Goal: Transaction & Acquisition: Purchase product/service

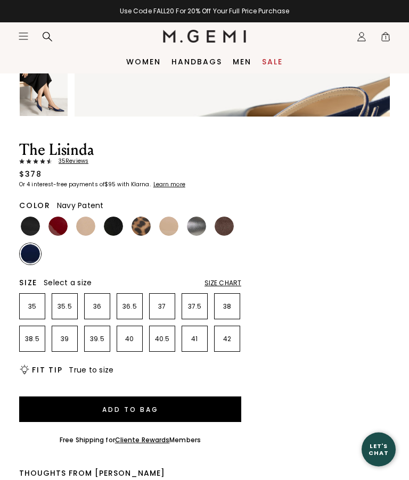
click at [25, 31] on icon "Icons/20x20/hamburger@2x" at bounding box center [23, 36] width 11 height 11
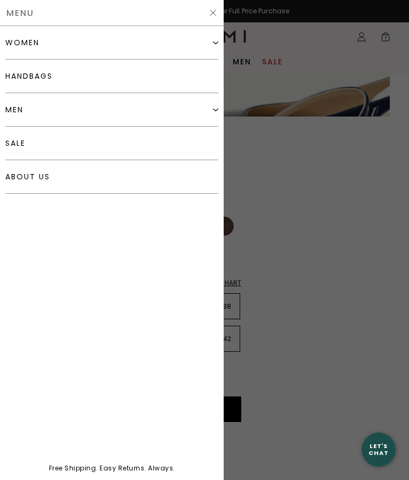
click at [209, 44] on div "women" at bounding box center [111, 43] width 213 height 34
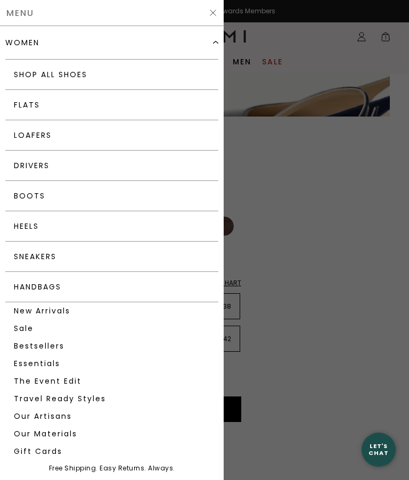
click at [62, 136] on link "Loafers" at bounding box center [111, 135] width 213 height 30
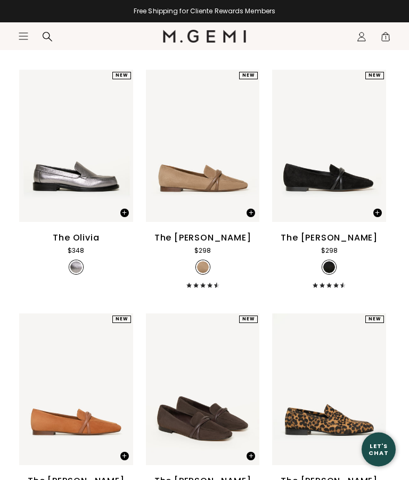
scroll to position [355, 0]
click at [207, 244] on div "The [PERSON_NAME]" at bounding box center [202, 238] width 97 height 13
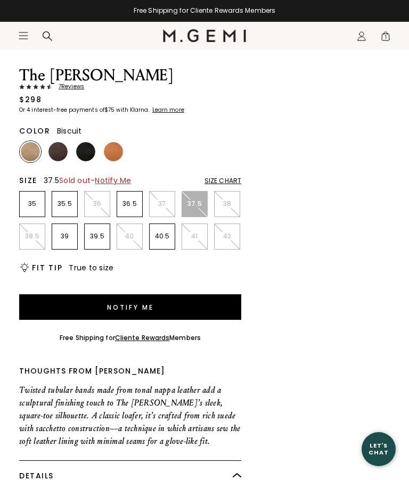
scroll to position [392, 0]
click at [60, 152] on img at bounding box center [57, 151] width 19 height 19
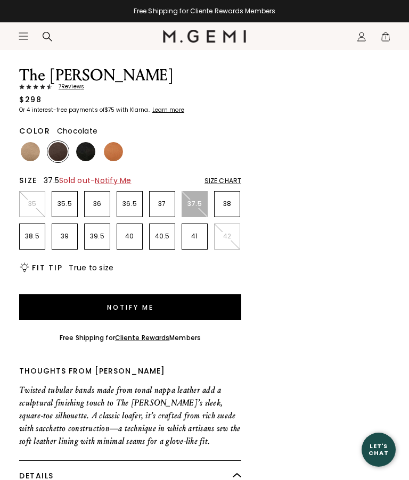
click at [59, 144] on img at bounding box center [57, 151] width 19 height 19
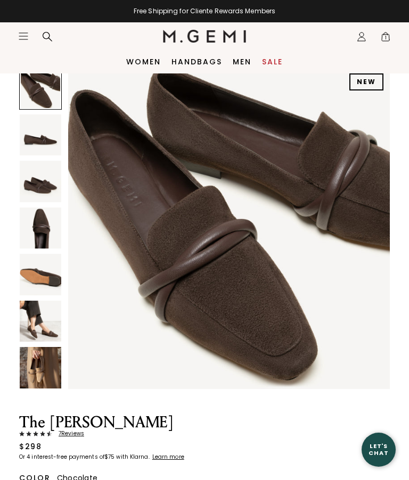
scroll to position [35, 0]
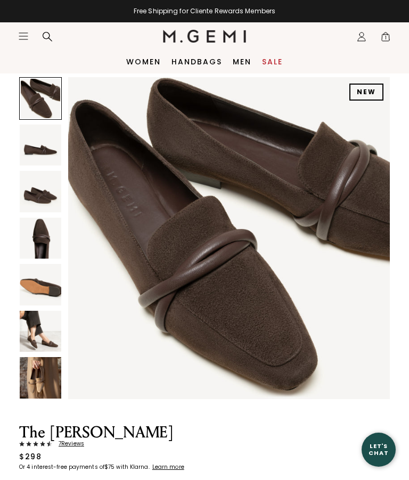
click at [383, 32] on icon "Icons/20x20/bag@2x" at bounding box center [385, 36] width 11 height 11
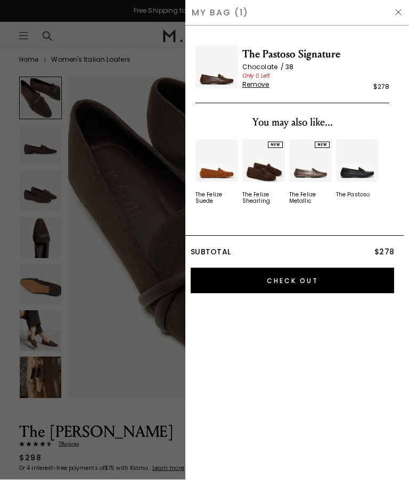
scroll to position [0, 0]
click at [312, 55] on span "The Pastoso Signature" at bounding box center [315, 54] width 147 height 17
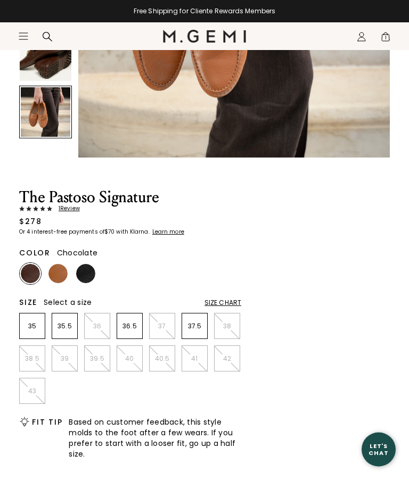
scroll to position [256, 0]
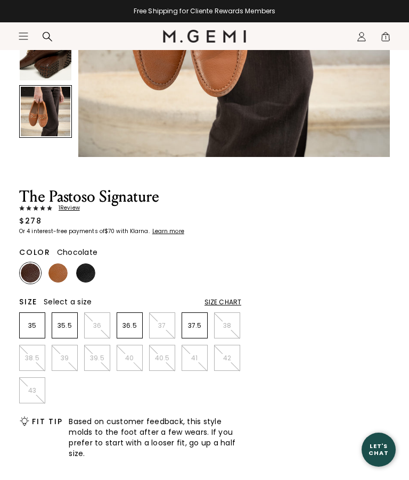
click at [53, 278] on img at bounding box center [57, 273] width 19 height 19
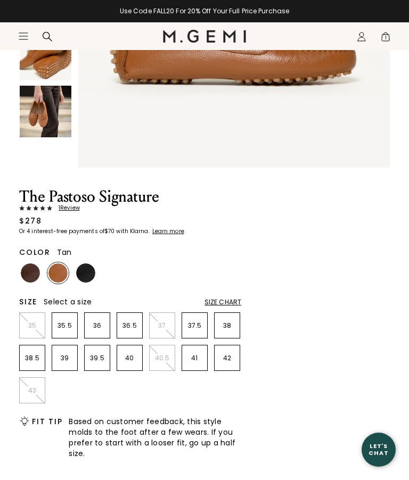
click at [225, 325] on p "38" at bounding box center [227, 326] width 25 height 9
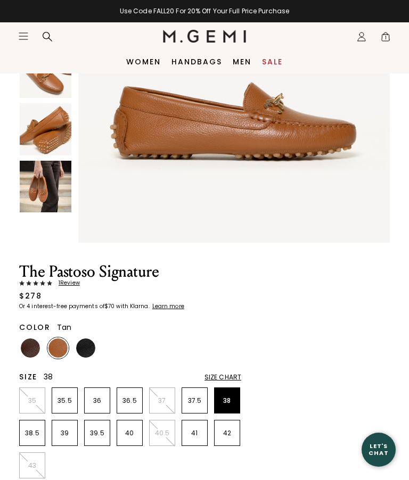
scroll to position [182, 0]
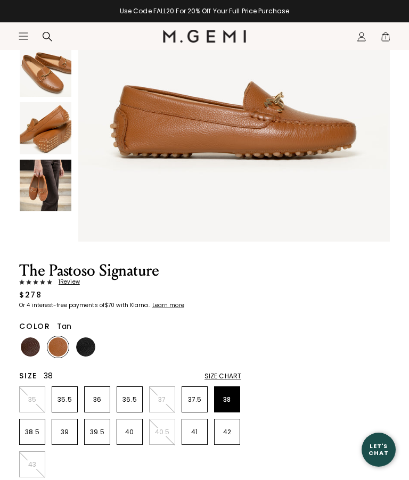
click at [81, 346] on img at bounding box center [85, 347] width 19 height 19
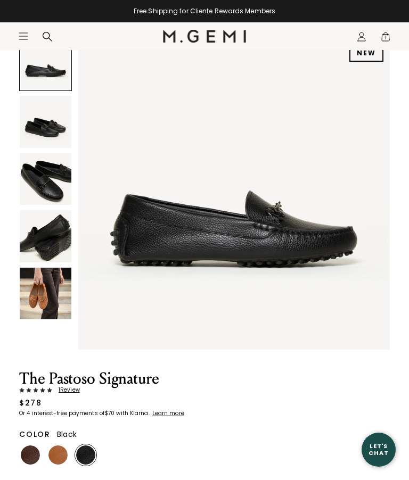
scroll to position [56, 0]
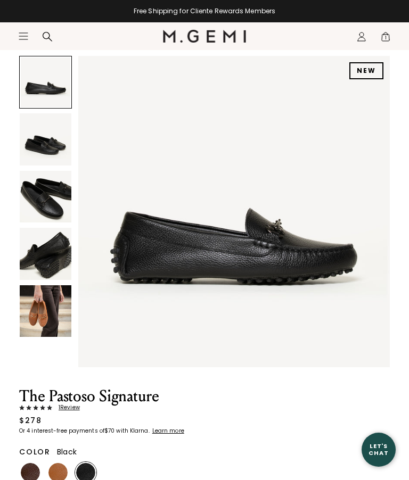
click at [31, 202] on img at bounding box center [46, 197] width 52 height 52
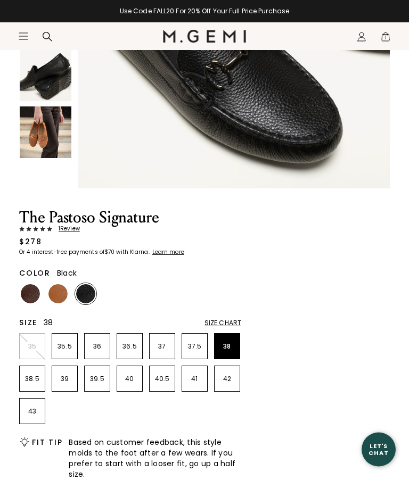
scroll to position [235, 0]
click at [50, 299] on img at bounding box center [57, 293] width 19 height 19
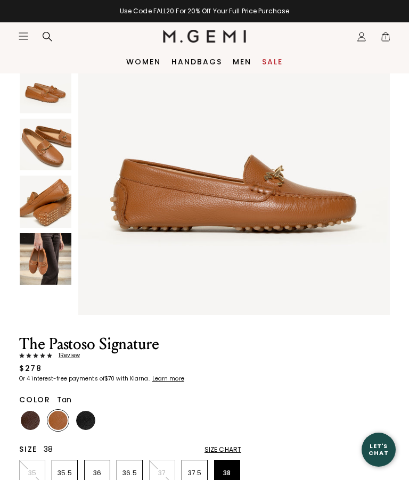
scroll to position [108, 0]
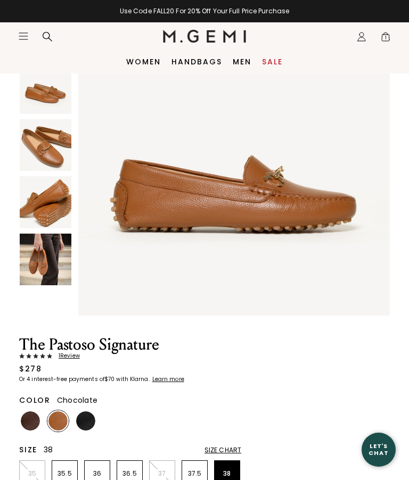
click at [30, 422] on img at bounding box center [30, 421] width 19 height 19
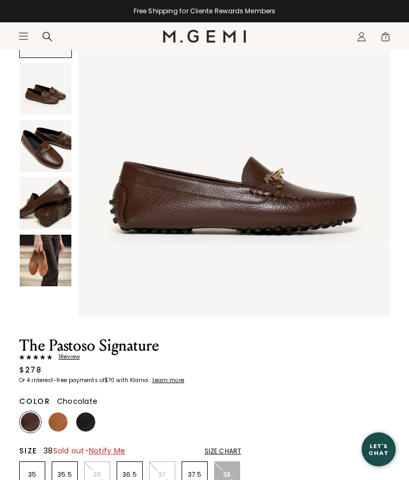
scroll to position [107, 0]
click at [40, 148] on img at bounding box center [46, 146] width 52 height 52
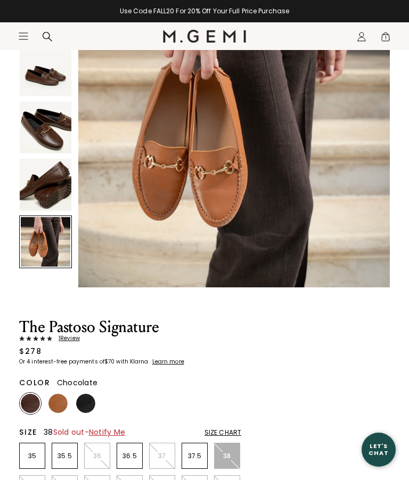
scroll to position [0, 0]
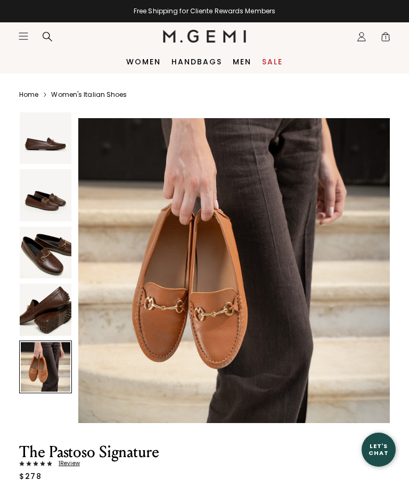
click at [26, 26] on nav "Icons/20x20/hamburger@2x Women Shop All Shoes New Arrivals Bestsellers Essentia…" at bounding box center [90, 36] width 145 height 28
click at [26, 95] on link "Home" at bounding box center [28, 95] width 19 height 9
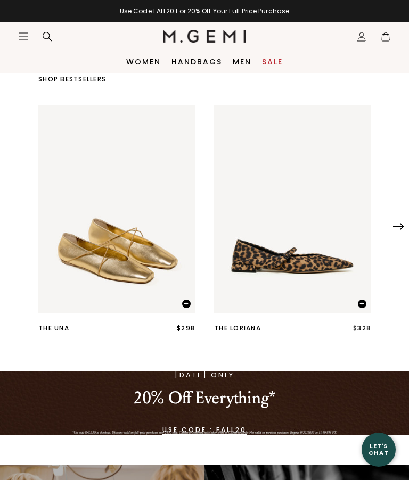
scroll to position [276, 0]
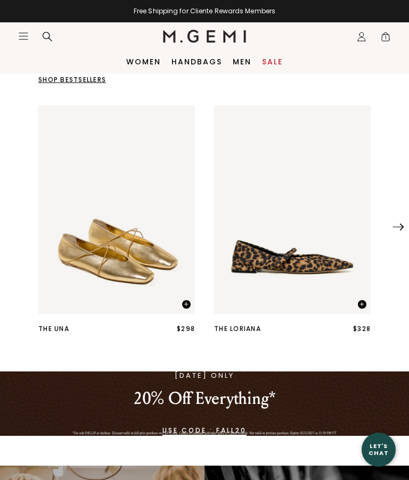
click at [305, 268] on img "1 / 25" at bounding box center [292, 209] width 157 height 209
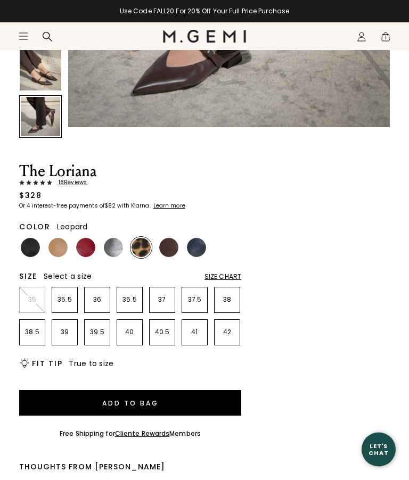
scroll to position [296, 0]
click at [193, 251] on img at bounding box center [196, 247] width 19 height 19
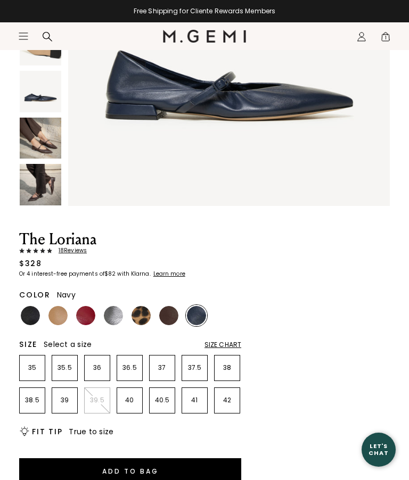
scroll to position [229, 0]
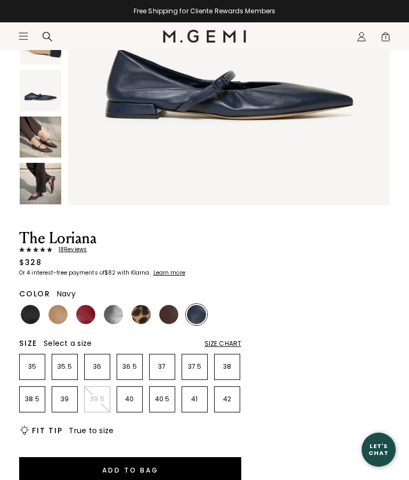
click at [163, 310] on img at bounding box center [168, 314] width 19 height 19
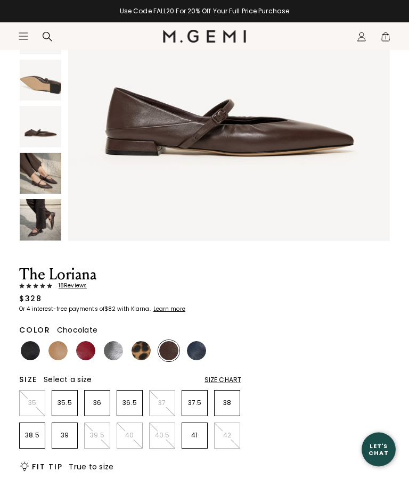
scroll to position [193, 0]
click at [107, 351] on img at bounding box center [113, 350] width 19 height 19
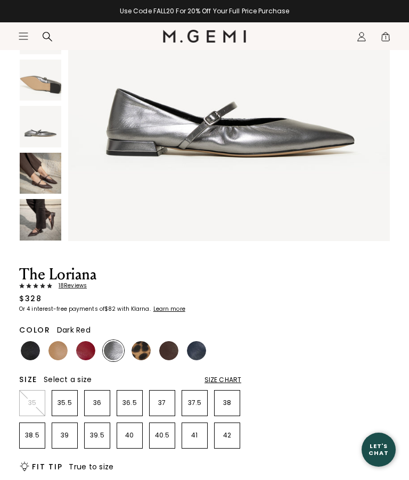
click at [81, 346] on img at bounding box center [85, 350] width 19 height 19
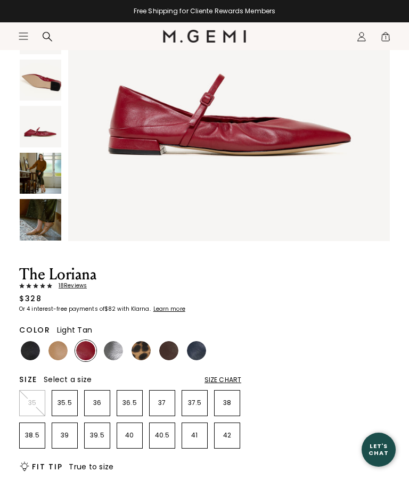
click at [51, 355] on img at bounding box center [57, 350] width 19 height 19
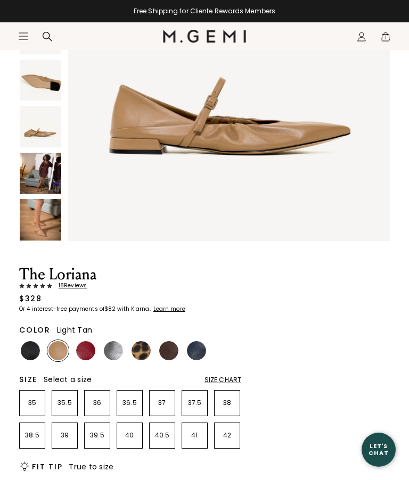
click at [21, 354] on img at bounding box center [30, 350] width 19 height 19
